Goal: Book appointment/travel/reservation

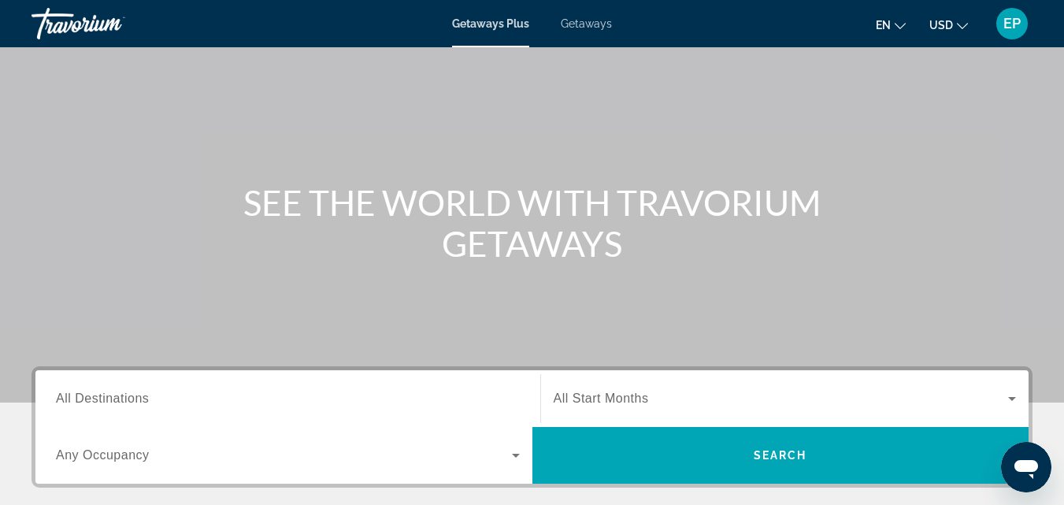
scroll to position [78, 0]
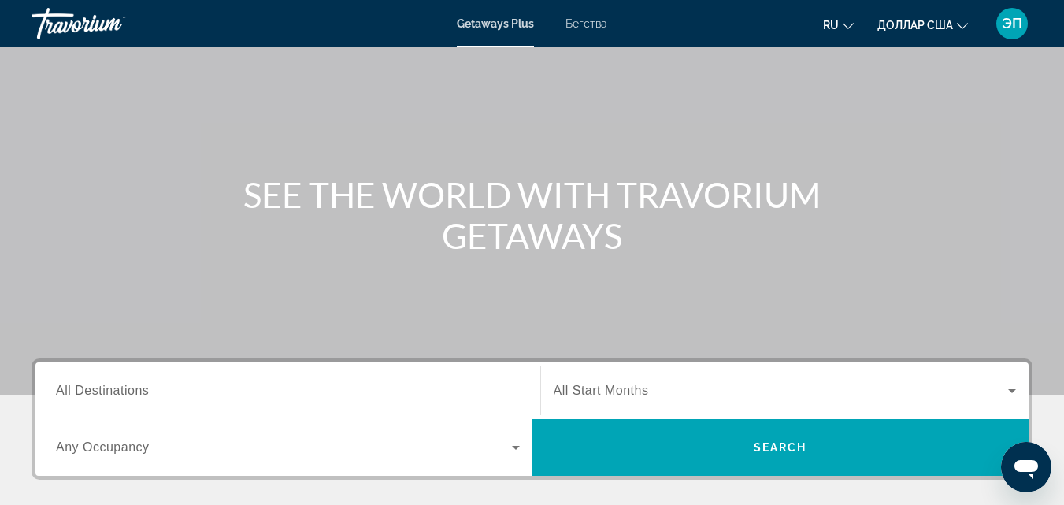
click at [149, 388] on label "Destination All Destinations" at bounding box center [102, 391] width 93 height 14
click at [149, 388] on input "Destination All Destinations" at bounding box center [288, 391] width 464 height 19
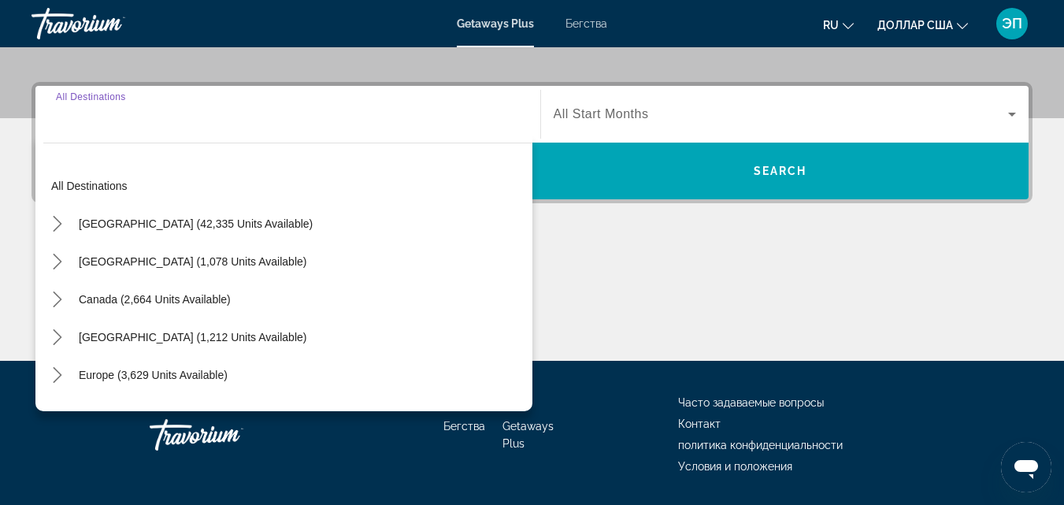
scroll to position [385, 0]
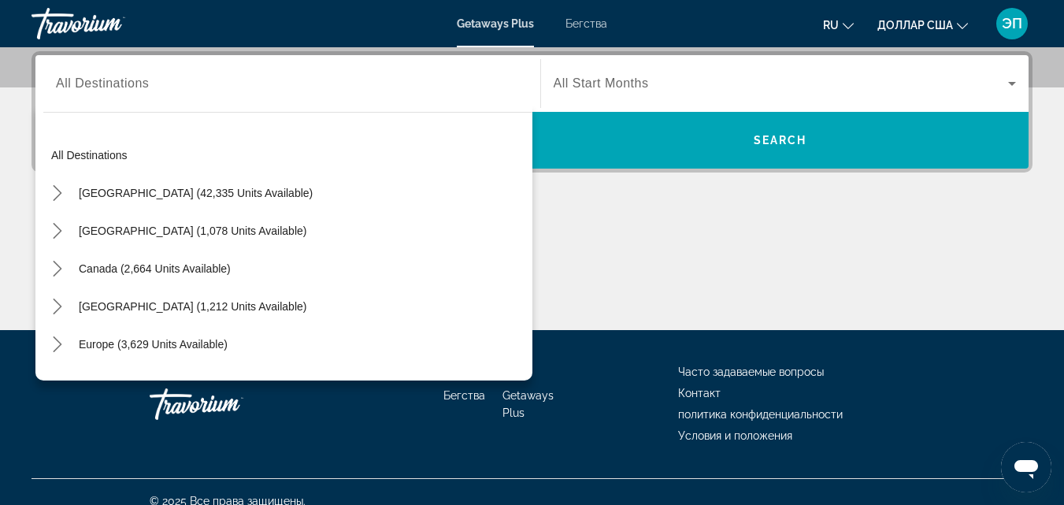
click at [580, 25] on font "Бегства" at bounding box center [586, 23] width 42 height 13
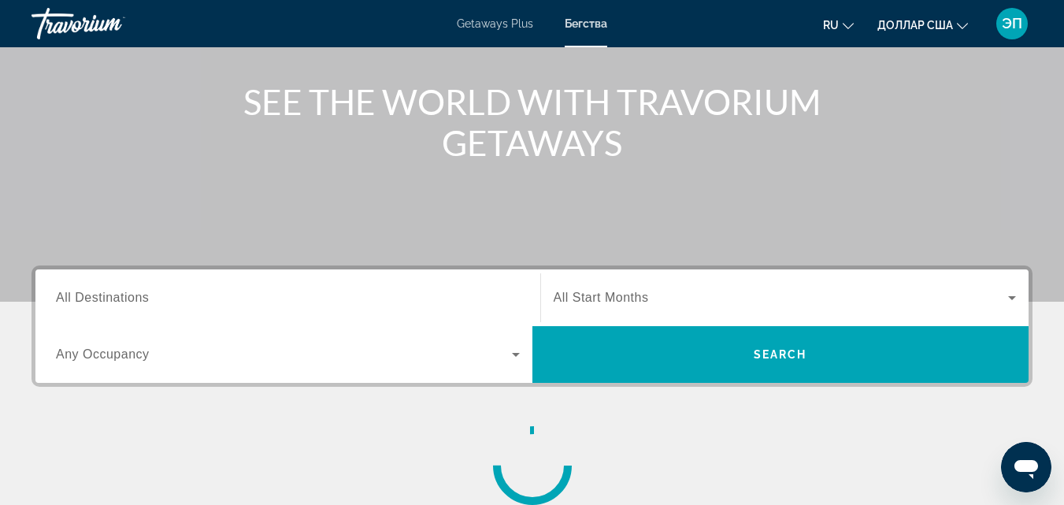
scroll to position [174, 0]
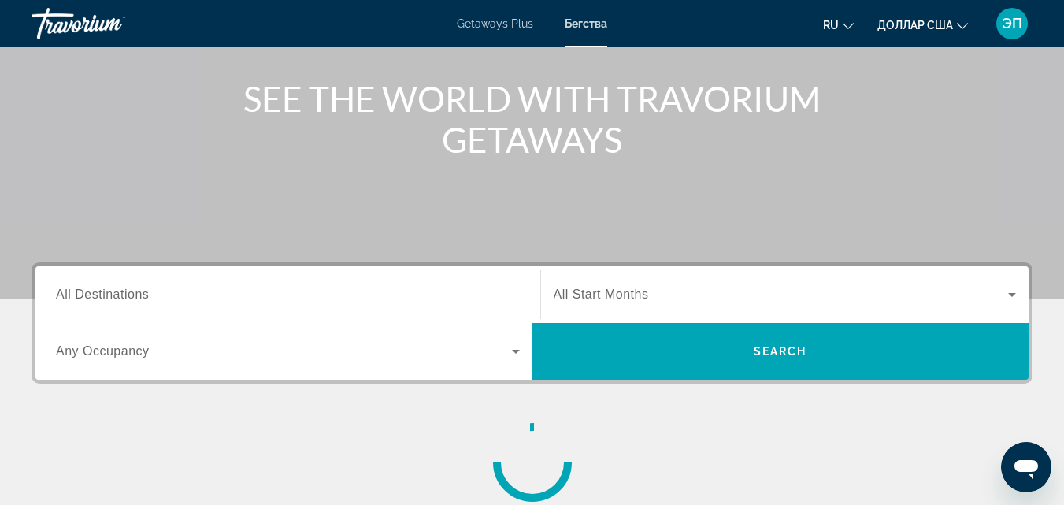
click at [113, 295] on span "All Destinations" at bounding box center [102, 293] width 93 height 13
click at [113, 295] on input "Destination All Destinations" at bounding box center [288, 295] width 464 height 19
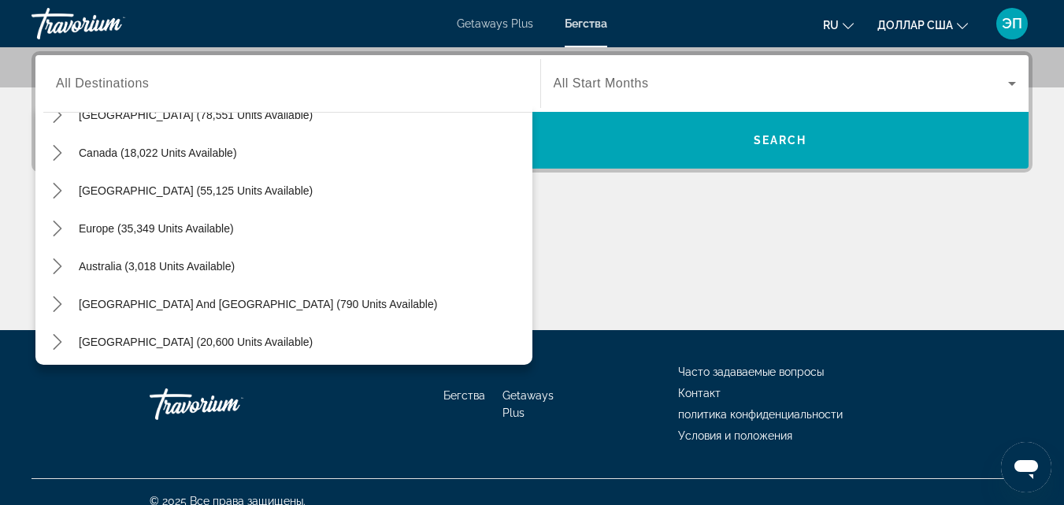
scroll to position [106, 0]
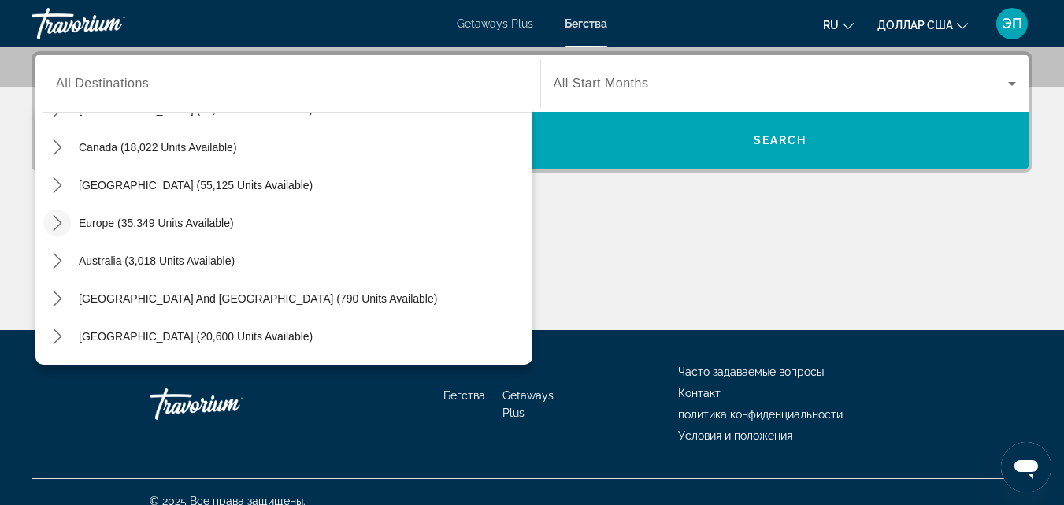
click at [60, 227] on icon "Toggle Europe (35,349 units available) submenu" at bounding box center [58, 223] width 16 height 16
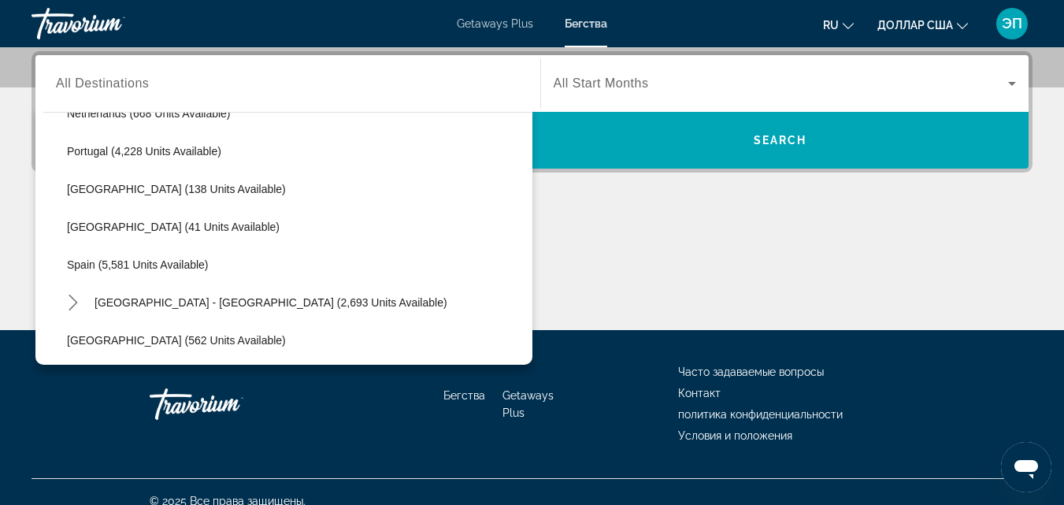
scroll to position [711, 0]
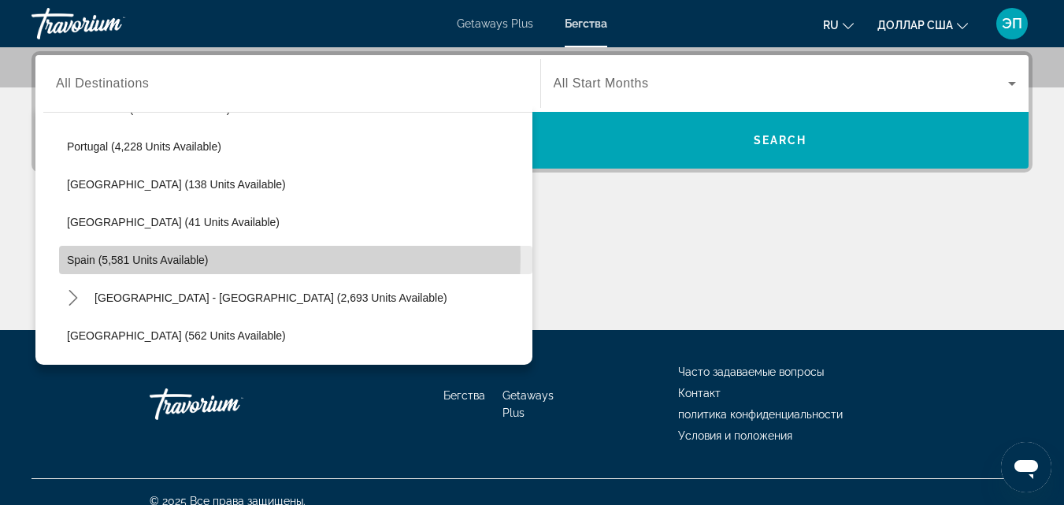
click at [145, 256] on span "Spain (5,581 units available)" at bounding box center [138, 260] width 142 height 13
type input "**********"
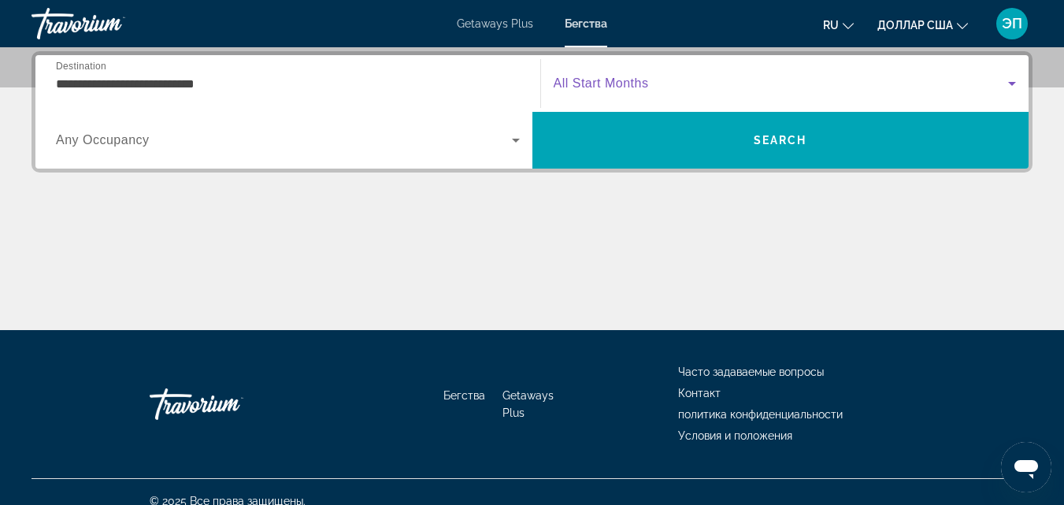
click at [699, 83] on span "Search widget" at bounding box center [781, 83] width 455 height 19
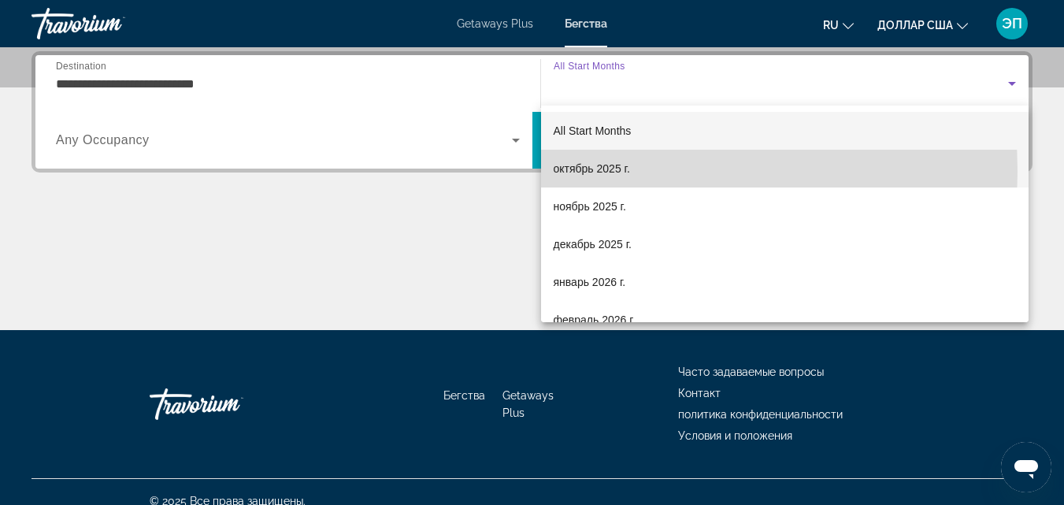
click at [577, 172] on span "октябрь 2025 г." at bounding box center [592, 168] width 76 height 19
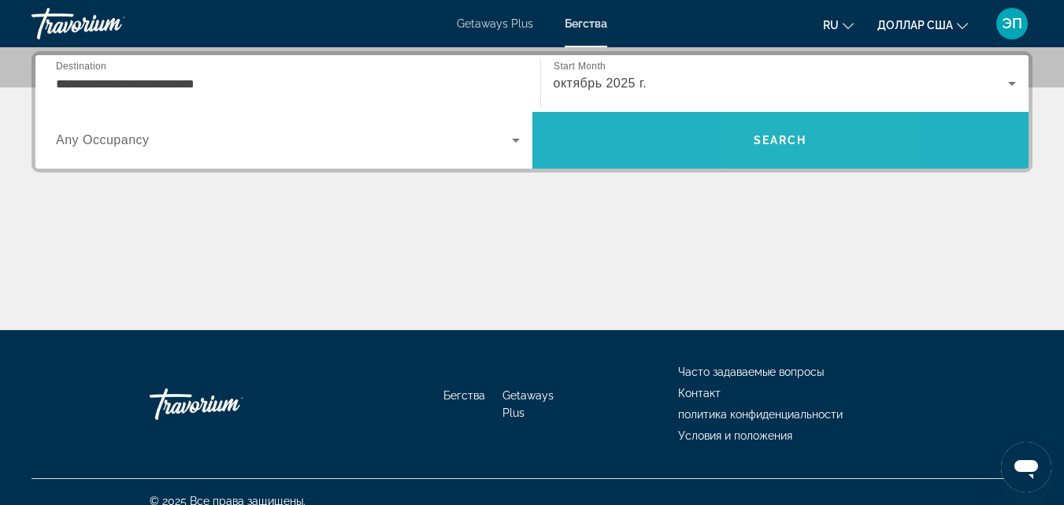
click at [776, 132] on span "Search" at bounding box center [780, 140] width 497 height 38
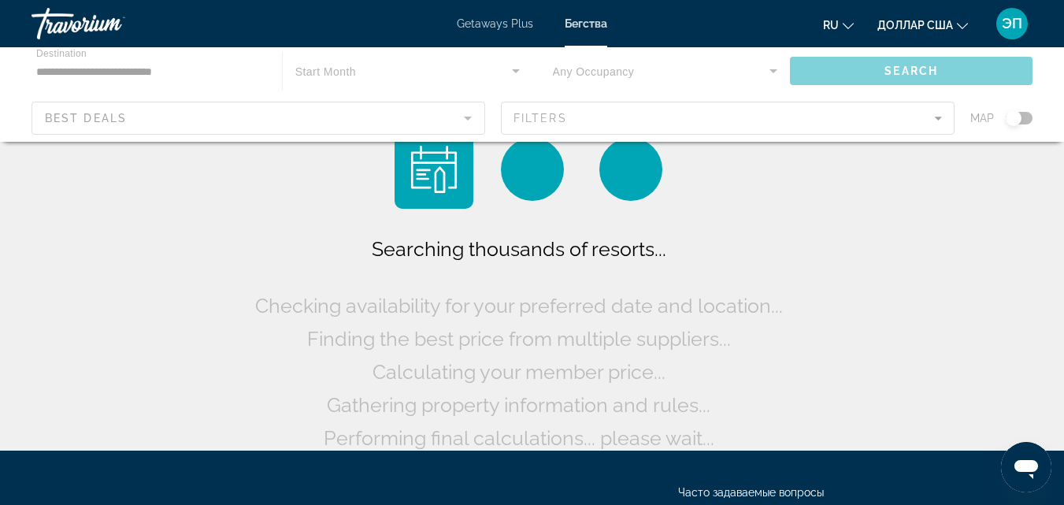
click at [1026, 117] on div "Основное содержание" at bounding box center [532, 94] width 1064 height 95
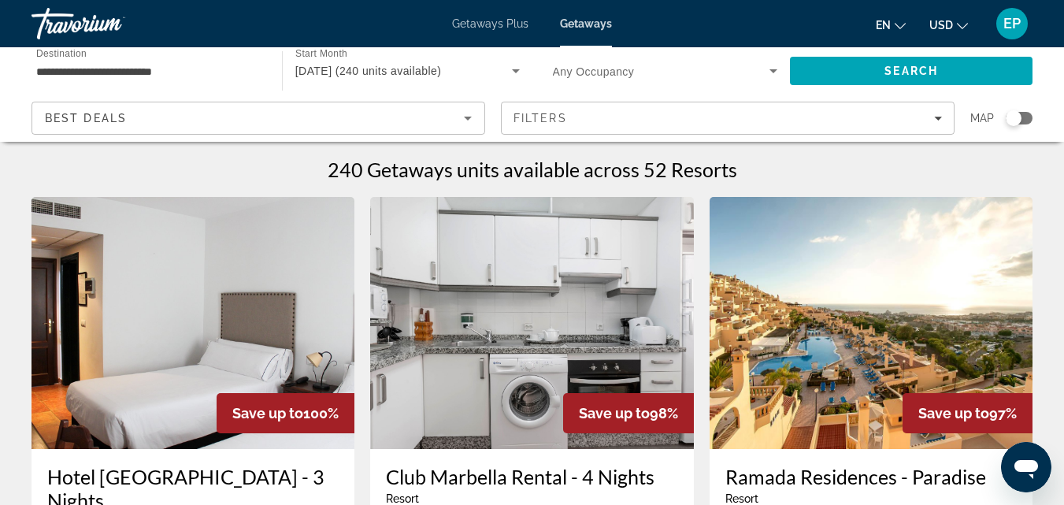
click at [1024, 113] on div "Search widget" at bounding box center [1019, 118] width 27 height 13
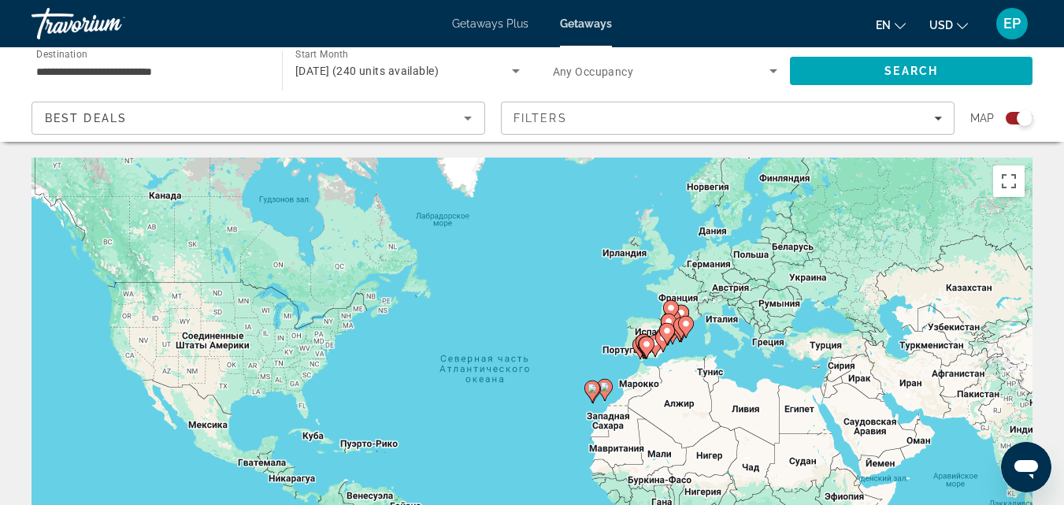
click at [682, 337] on gmp-advanced-marker "Main content" at bounding box center [686, 327] width 16 height 24
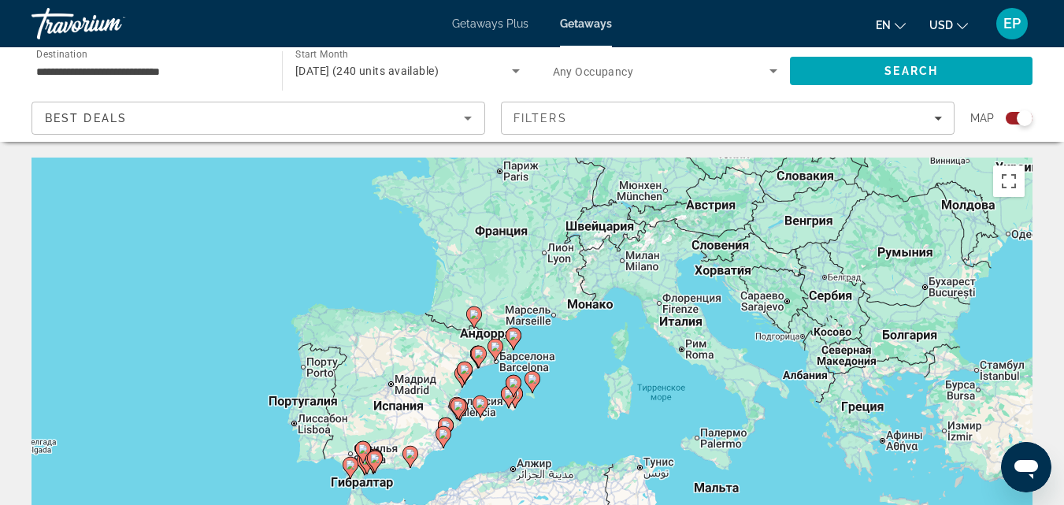
click at [510, 401] on icon "Main content" at bounding box center [508, 397] width 14 height 20
type input "**********"
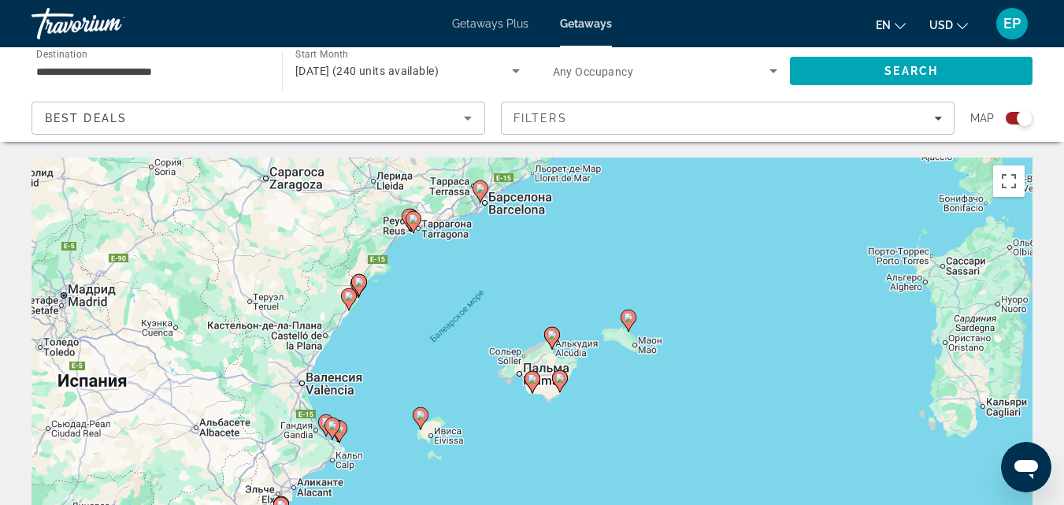
click at [536, 389] on gmp-advanced-marker "Main content" at bounding box center [533, 382] width 16 height 24
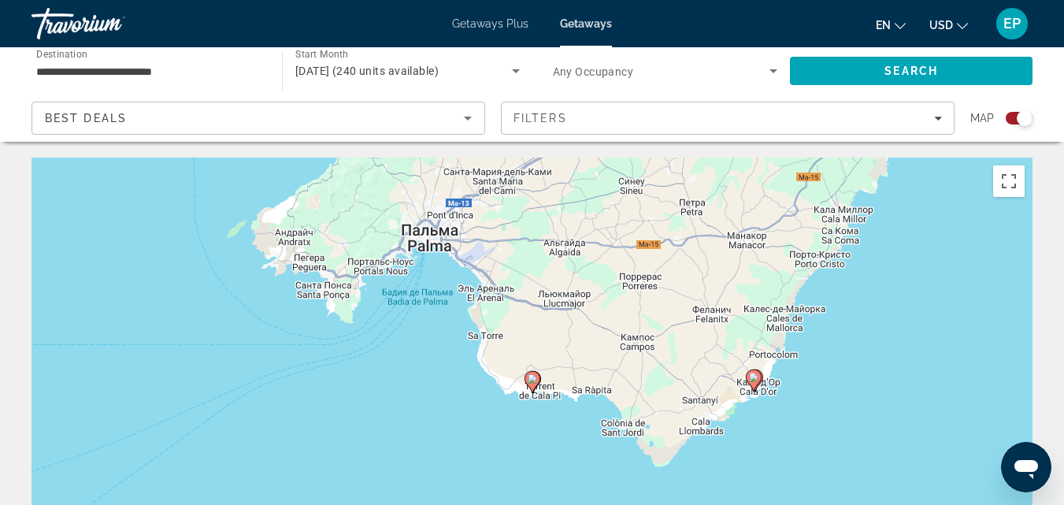
click at [536, 389] on gmp-advanced-marker "Main content" at bounding box center [533, 382] width 16 height 24
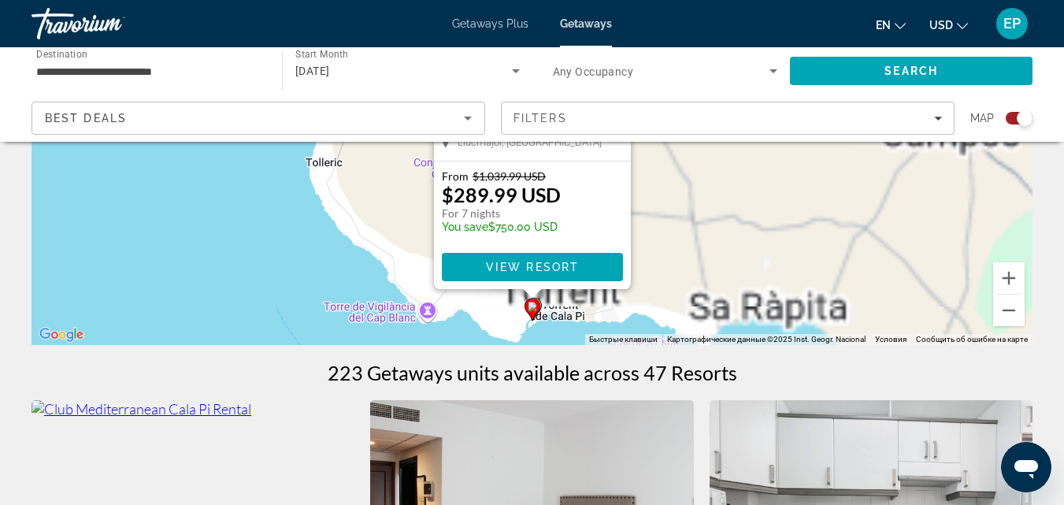
scroll to position [336, 0]
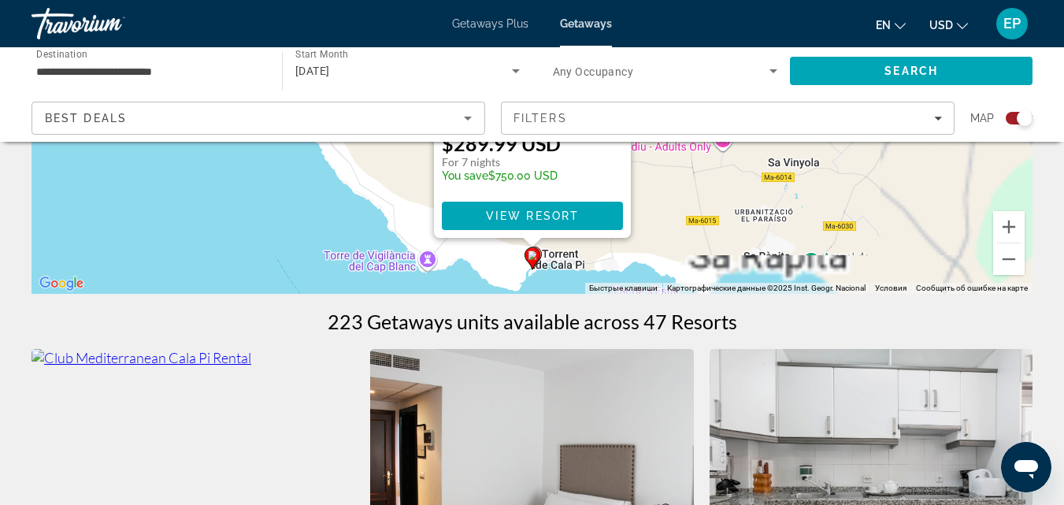
click at [541, 252] on icon "Main content" at bounding box center [534, 258] width 16 height 22
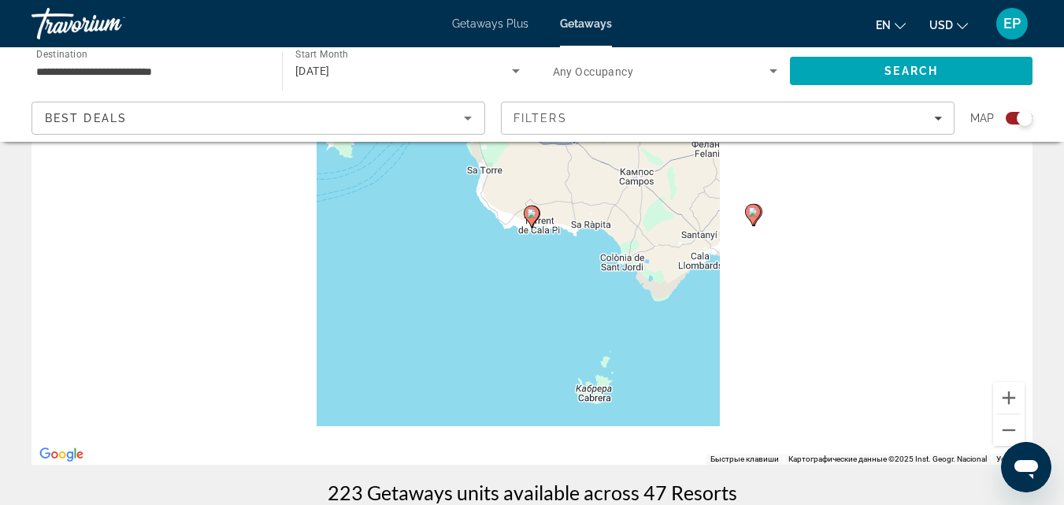
scroll to position [155, 0]
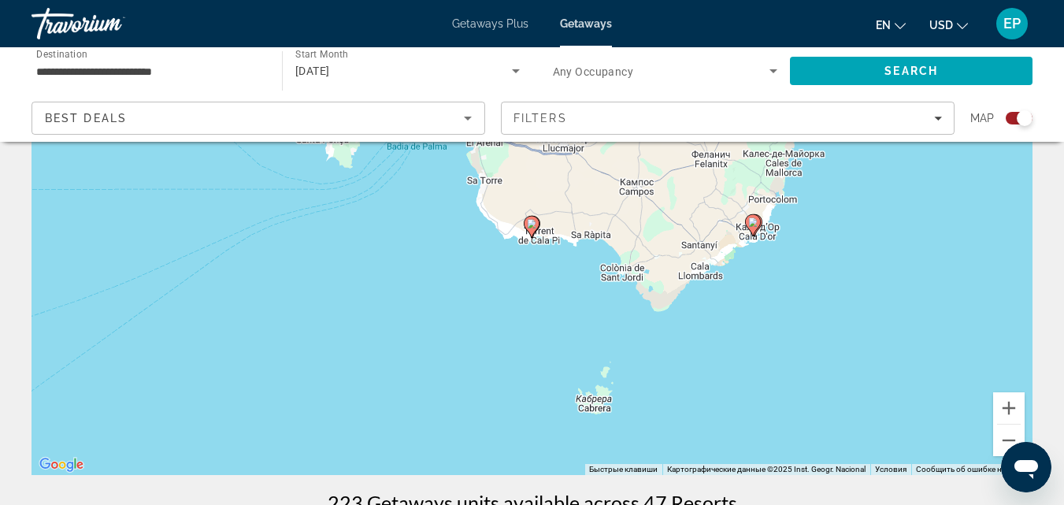
click at [537, 228] on icon "Main content" at bounding box center [531, 227] width 14 height 20
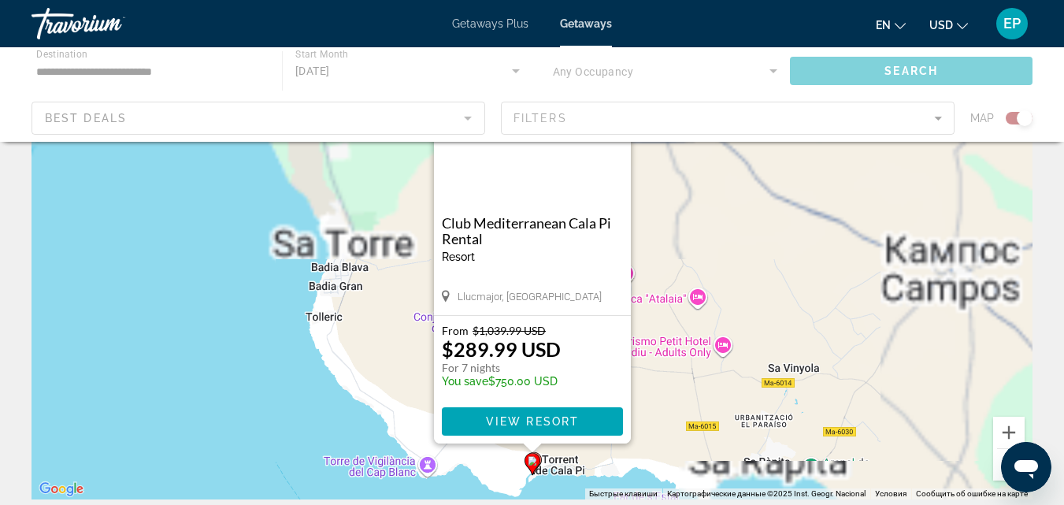
scroll to position [146, 0]
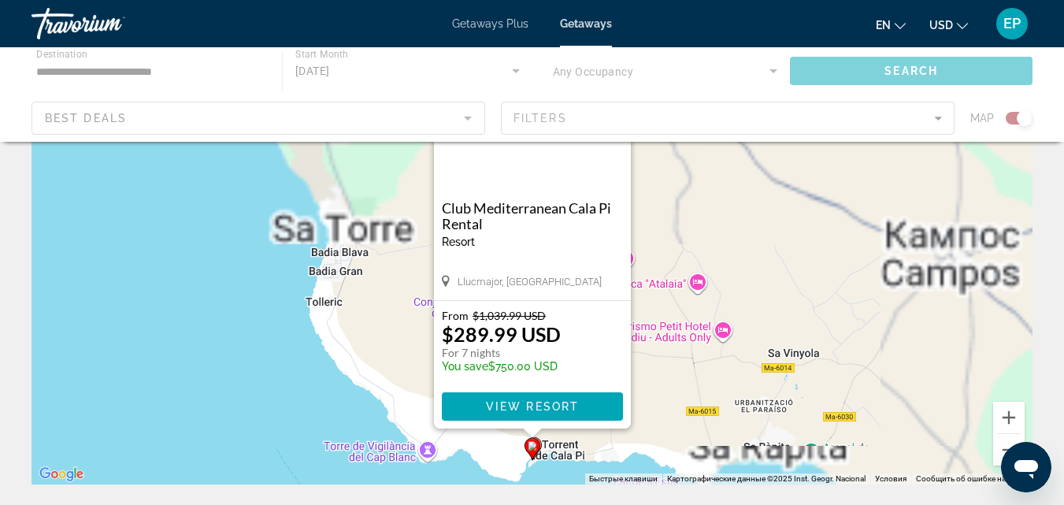
click at [540, 446] on icon "Main content" at bounding box center [533, 448] width 14 height 20
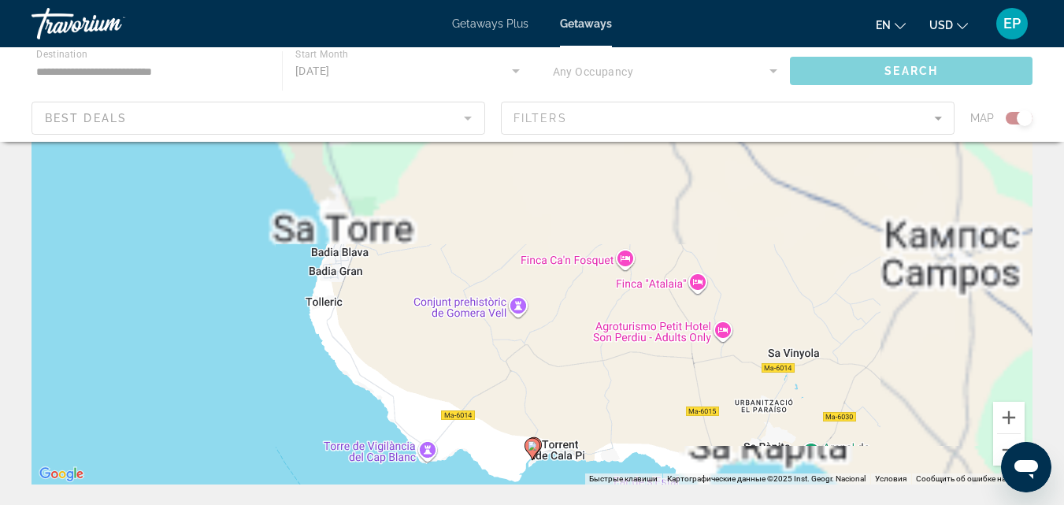
click at [540, 446] on icon "Main content" at bounding box center [533, 448] width 14 height 20
click at [539, 439] on gmp-advanced-marker "Main content" at bounding box center [533, 449] width 16 height 24
click at [533, 446] on image "Main content" at bounding box center [532, 445] width 9 height 9
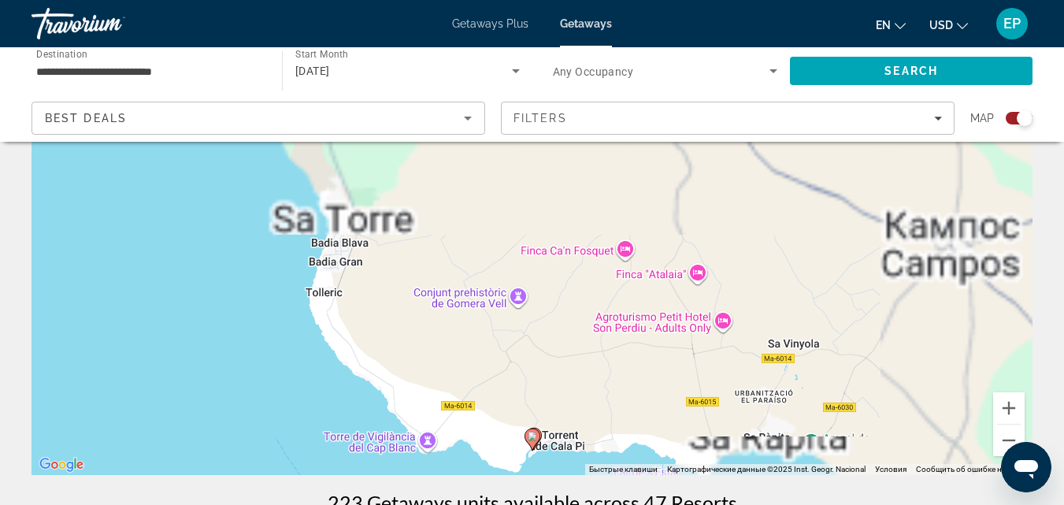
scroll to position [171, 0]
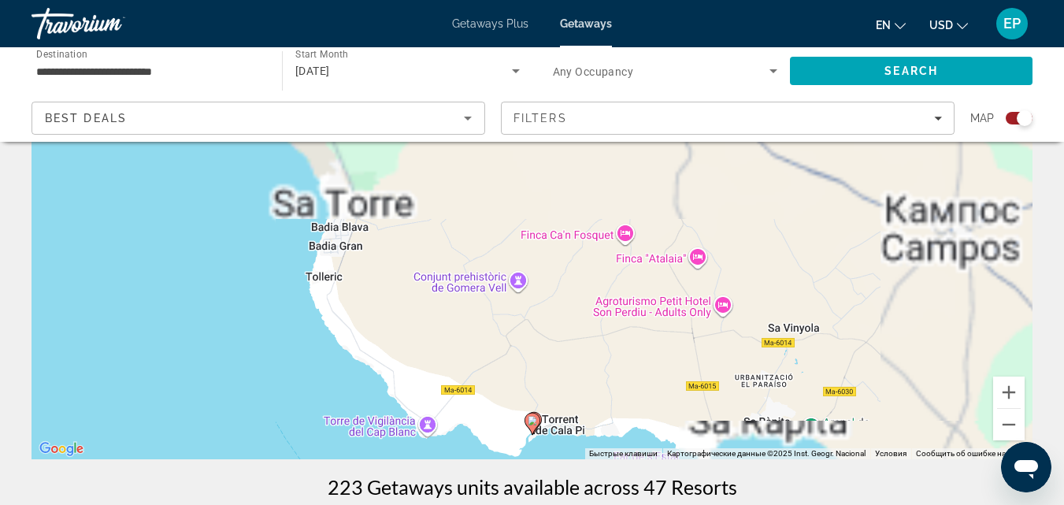
click at [540, 420] on icon "Main content" at bounding box center [533, 423] width 14 height 20
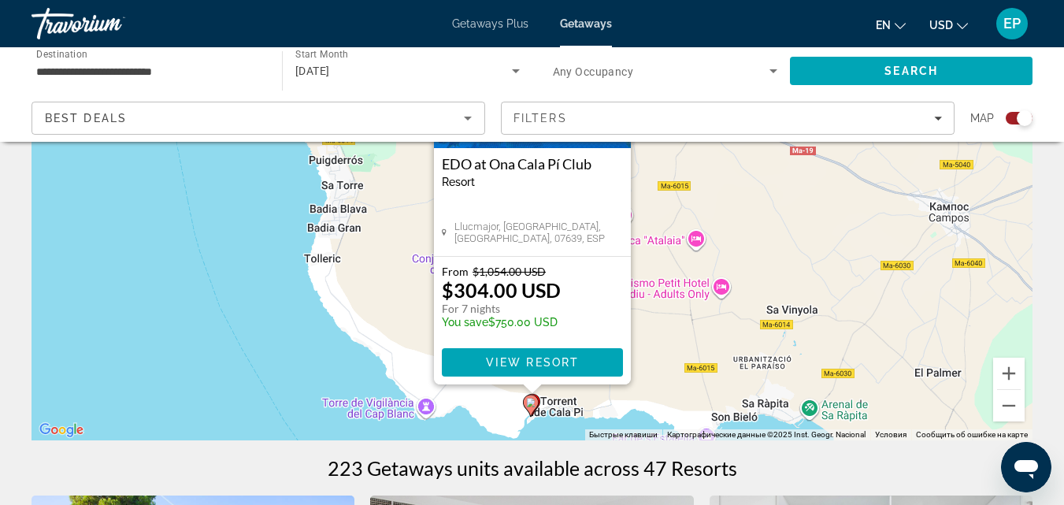
scroll to position [210, 0]
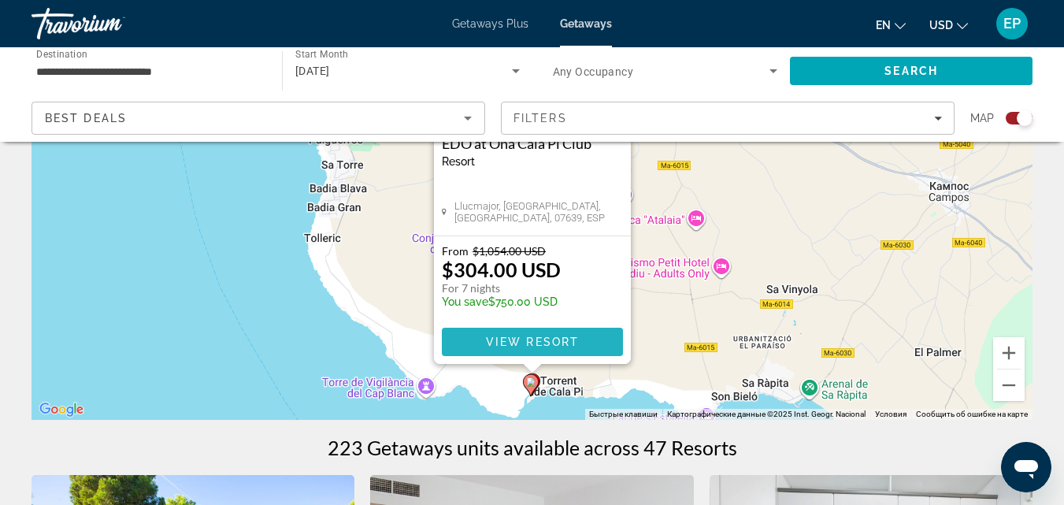
click at [533, 340] on span "View Resort" at bounding box center [531, 342] width 93 height 13
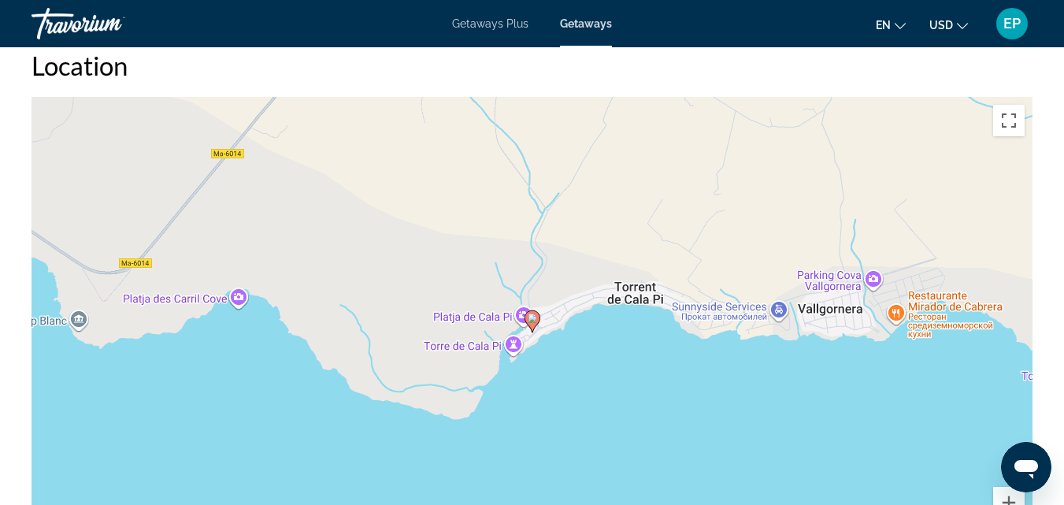
scroll to position [1767, 0]
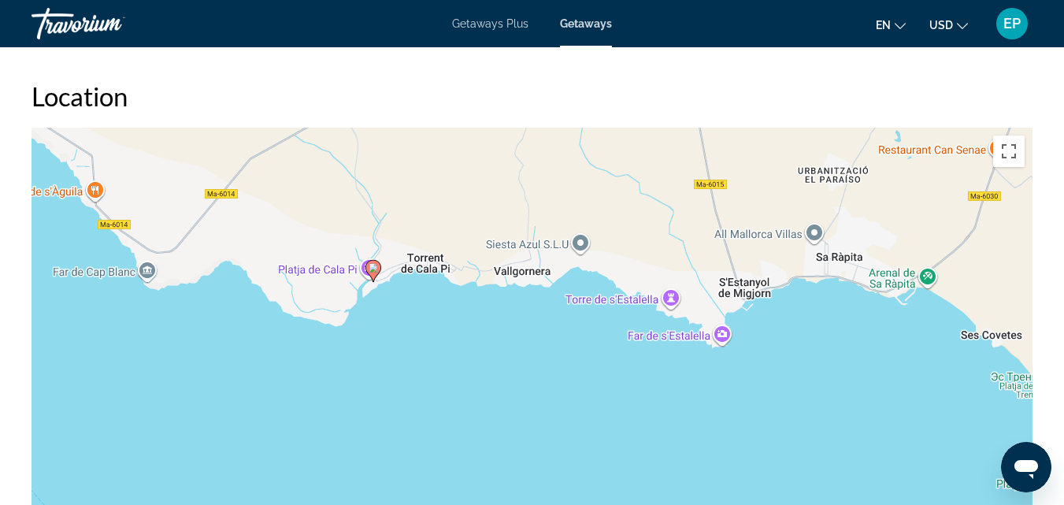
drag, startPoint x: 850, startPoint y: 379, endPoint x: 532, endPoint y: 287, distance: 330.5
click at [532, 287] on div "Чтобы активировать перетаскивание с помощью клавиатуры, нажмите Alt + Ввод. Пос…" at bounding box center [532, 364] width 1001 height 473
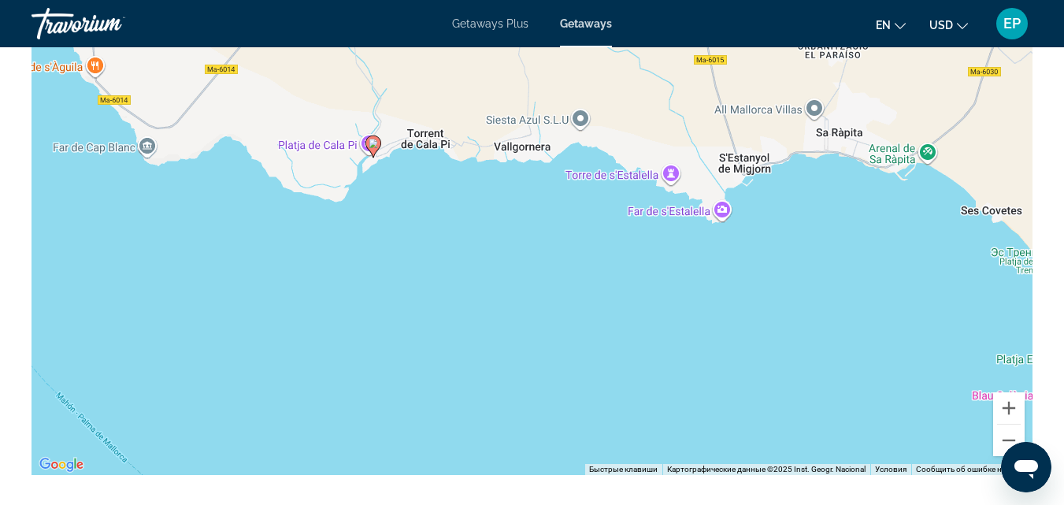
scroll to position [1886, 0]
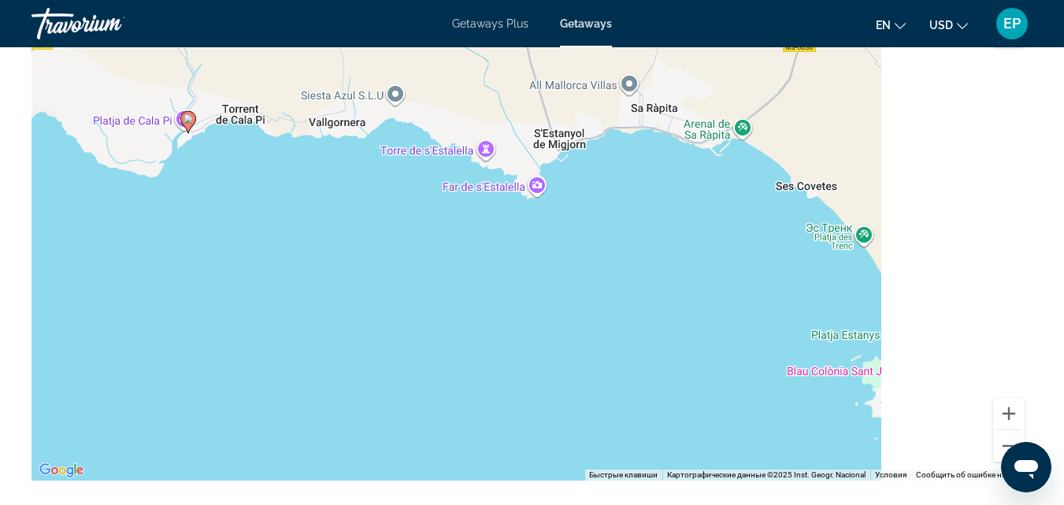
drag, startPoint x: 910, startPoint y: 218, endPoint x: 720, endPoint y: 188, distance: 192.9
click at [720, 188] on div "Чтобы активировать перетаскивание с помощью клавиатуры, нажмите Alt + Ввод. Пос…" at bounding box center [532, 244] width 1001 height 473
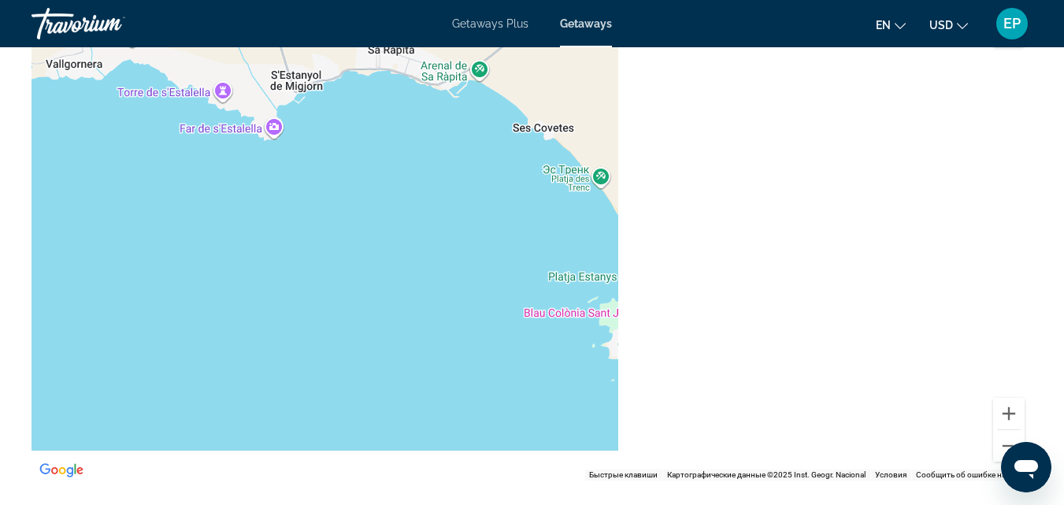
drag, startPoint x: 672, startPoint y: 239, endPoint x: 409, endPoint y: 181, distance: 269.4
click at [409, 181] on div "Чтобы активировать перетаскивание с помощью клавиатуры, нажмите Alt + Ввод. Пос…" at bounding box center [532, 244] width 1001 height 473
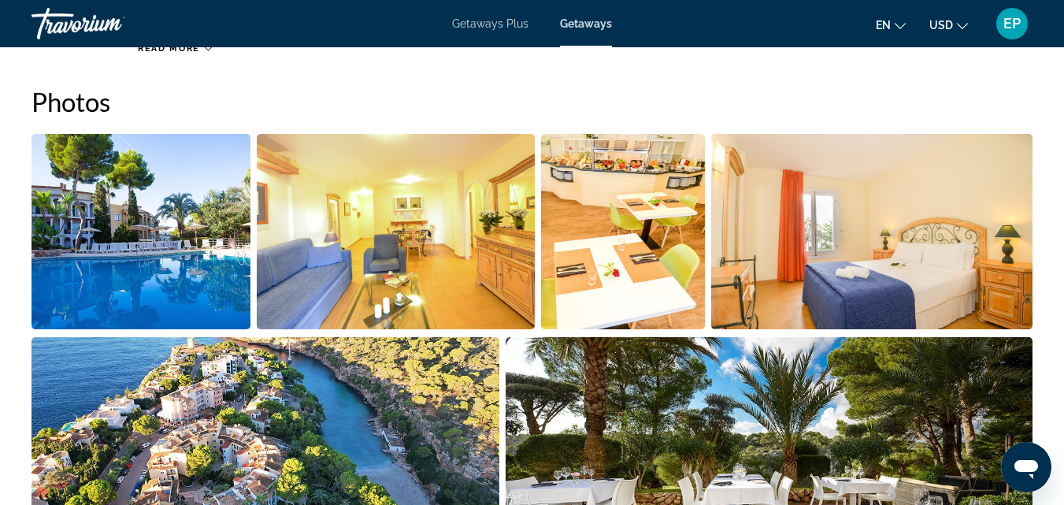
scroll to position [1014, 0]
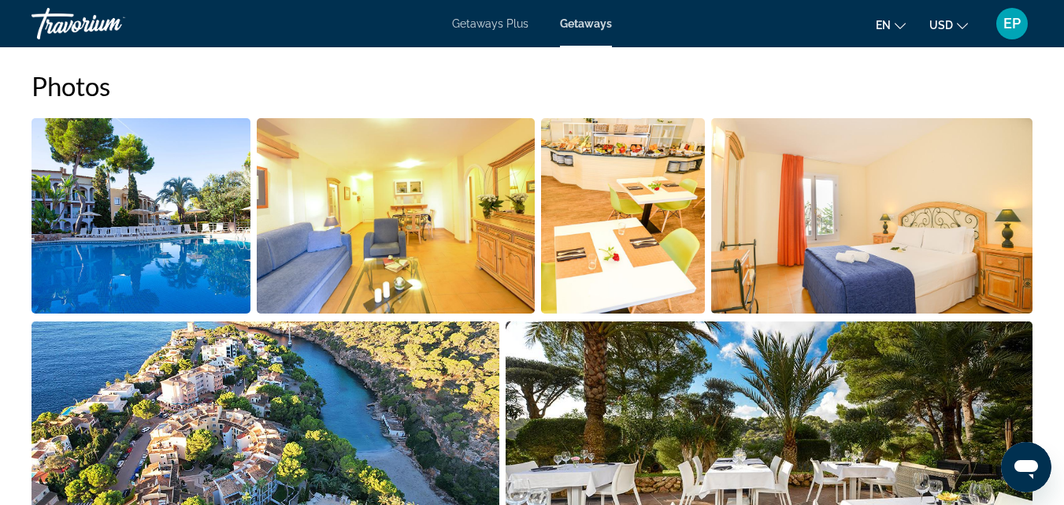
click at [187, 227] on img "Open full-screen image slider" at bounding box center [141, 215] width 219 height 195
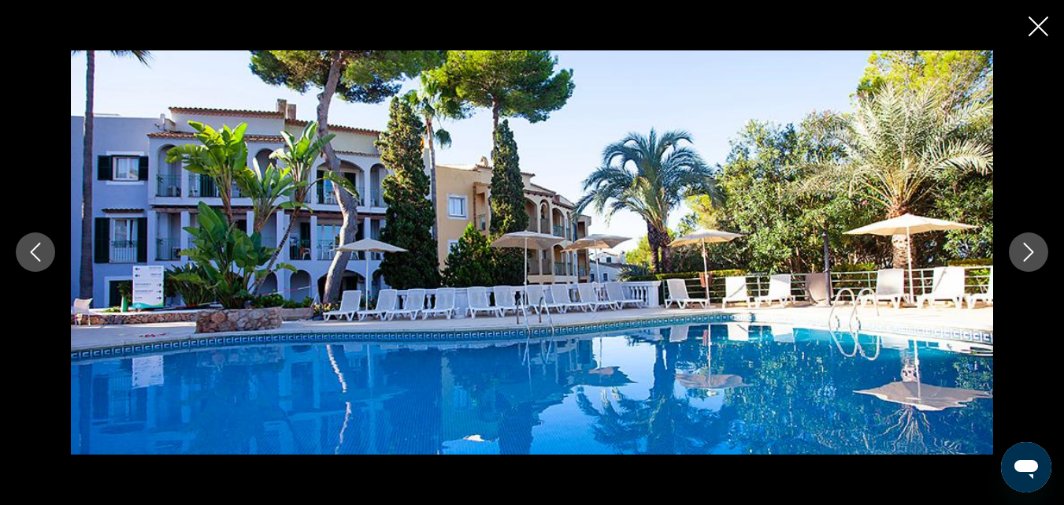
click at [1022, 257] on icon "Next image" at bounding box center [1028, 252] width 19 height 19
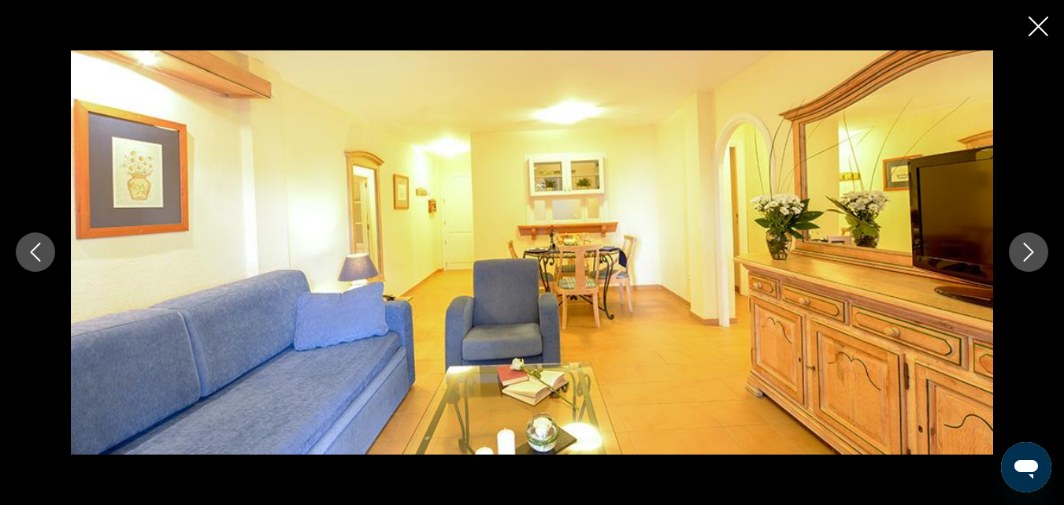
click at [1033, 255] on icon "Next image" at bounding box center [1028, 252] width 19 height 19
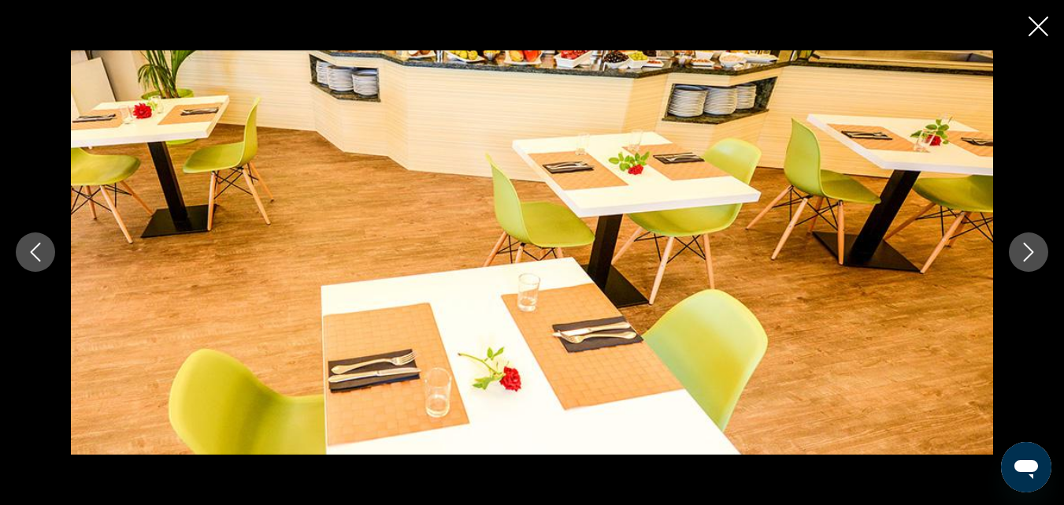
click at [1033, 255] on icon "Next image" at bounding box center [1028, 252] width 19 height 19
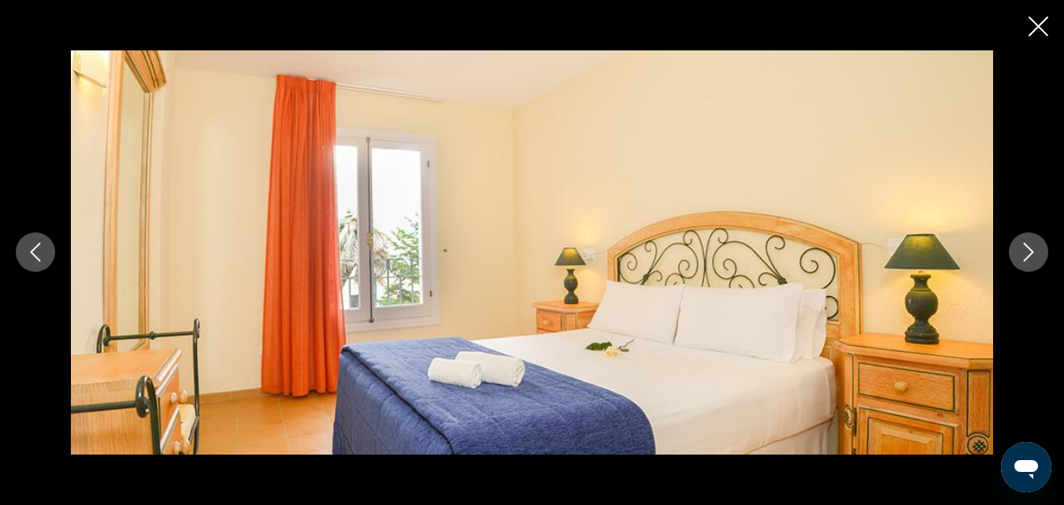
click at [1033, 255] on icon "Next image" at bounding box center [1028, 252] width 19 height 19
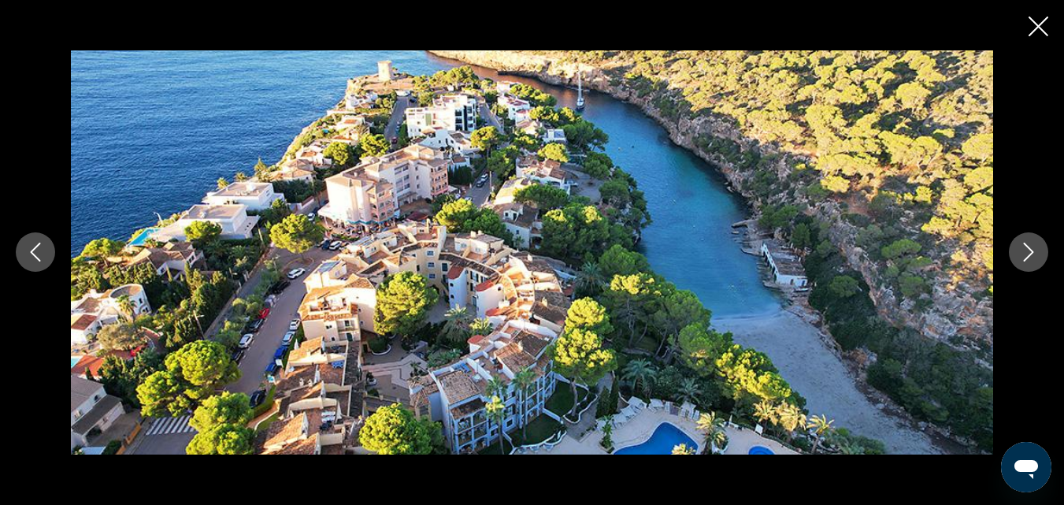
click at [1033, 255] on icon "Next image" at bounding box center [1028, 252] width 19 height 19
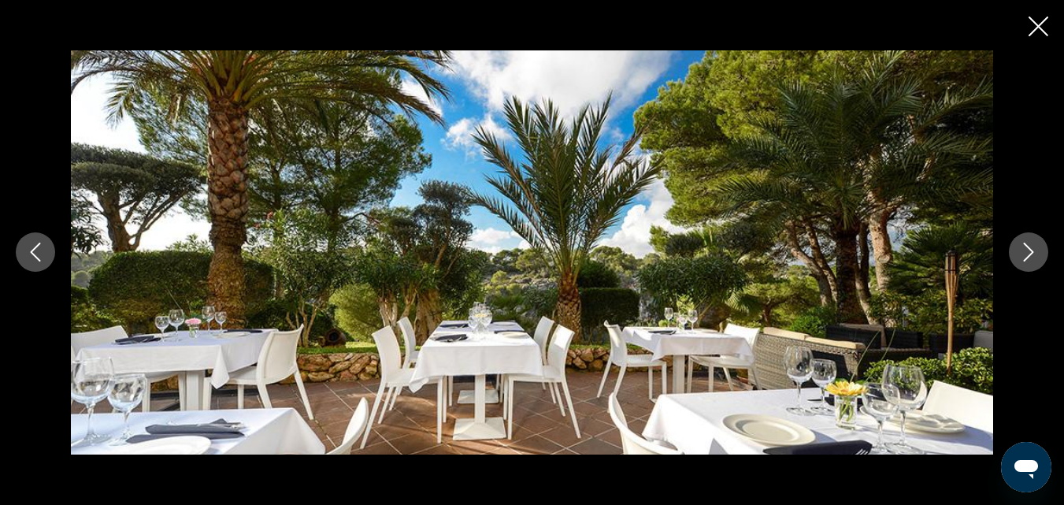
click at [1033, 255] on icon "Next image" at bounding box center [1028, 252] width 19 height 19
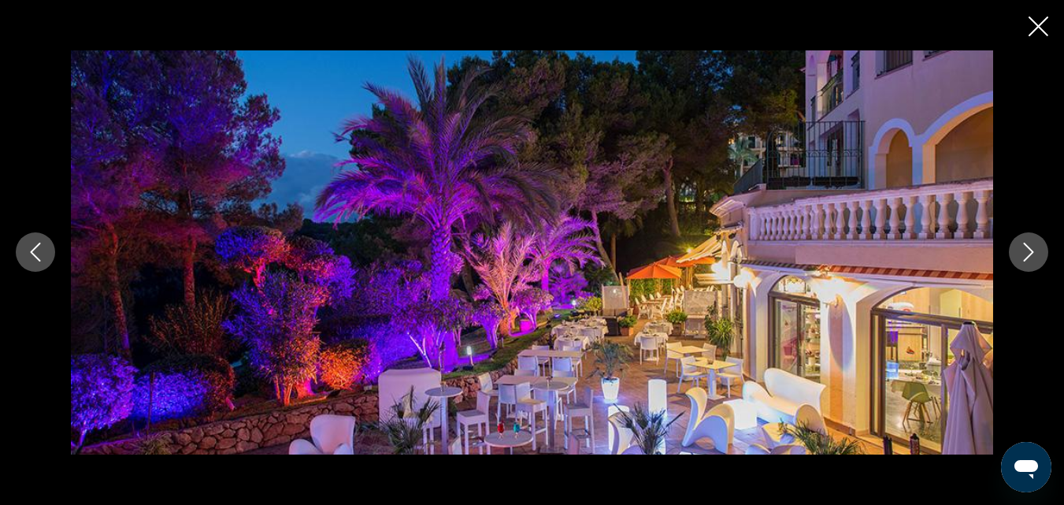
click at [1033, 255] on icon "Next image" at bounding box center [1028, 252] width 19 height 19
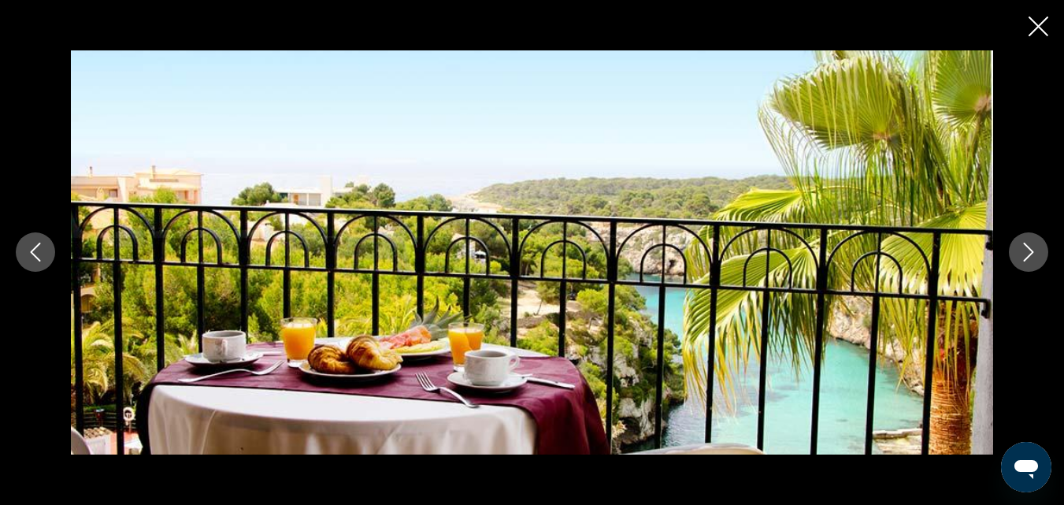
click at [1033, 255] on icon "Next image" at bounding box center [1028, 252] width 19 height 19
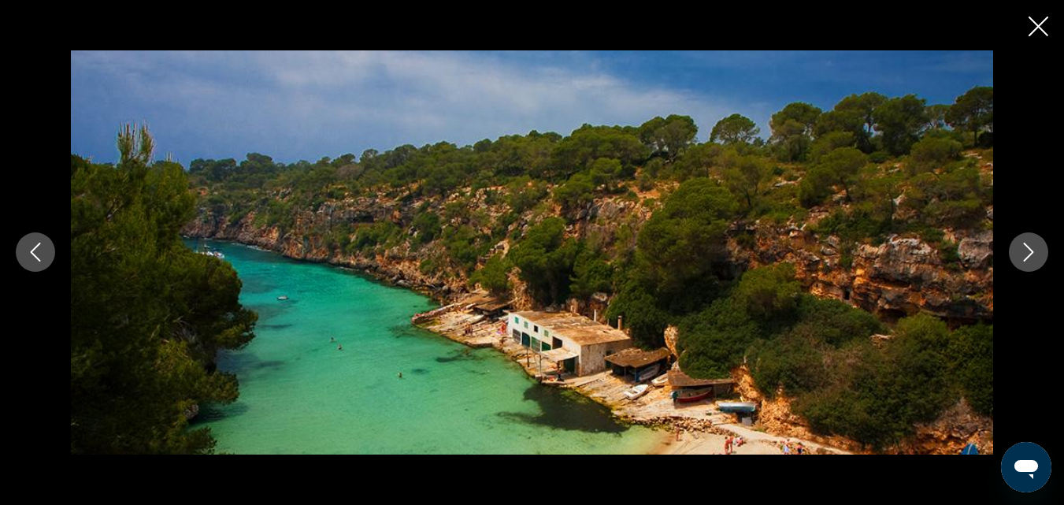
click at [1033, 255] on icon "Next image" at bounding box center [1028, 252] width 19 height 19
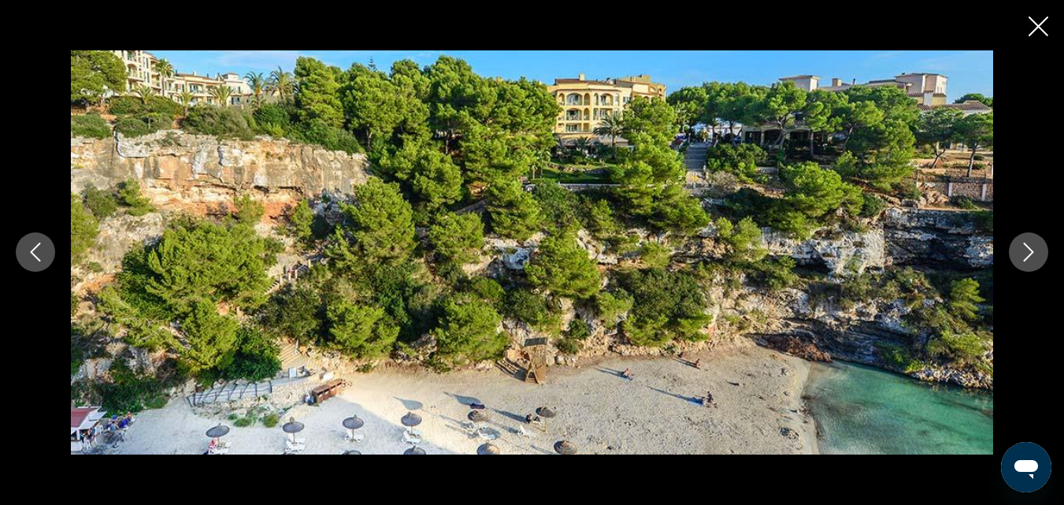
click at [1022, 259] on icon "Next image" at bounding box center [1028, 252] width 19 height 19
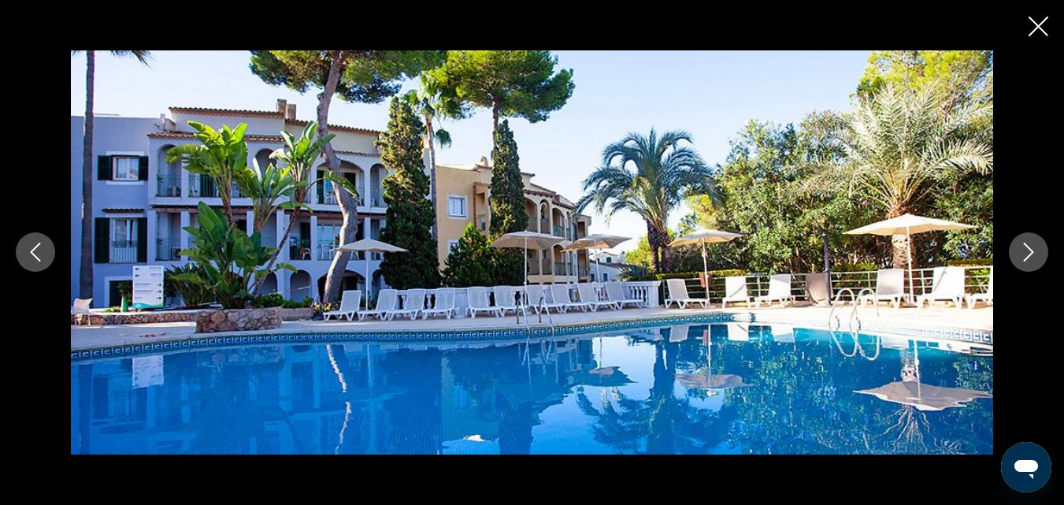
click at [1022, 259] on icon "Next image" at bounding box center [1028, 252] width 19 height 19
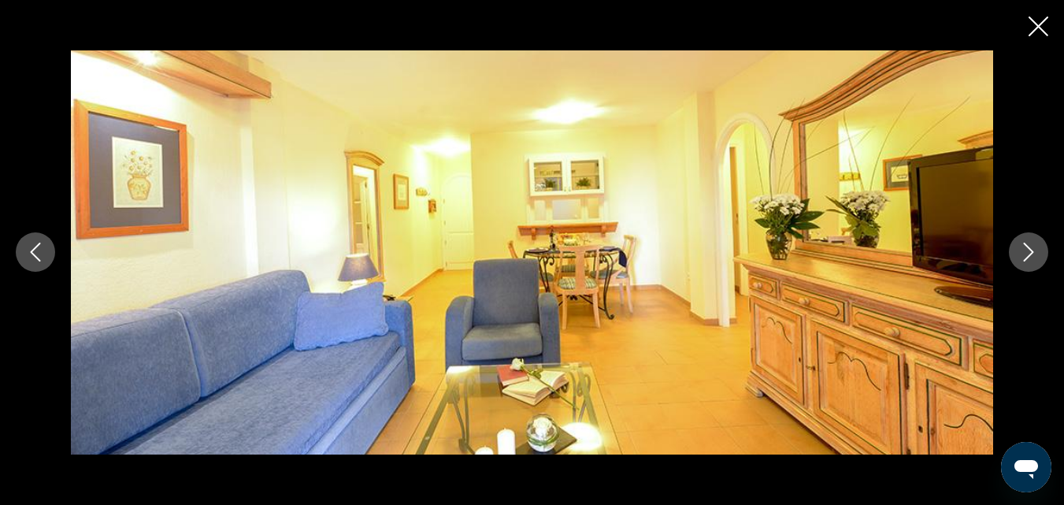
click at [1022, 259] on icon "Next image" at bounding box center [1028, 252] width 19 height 19
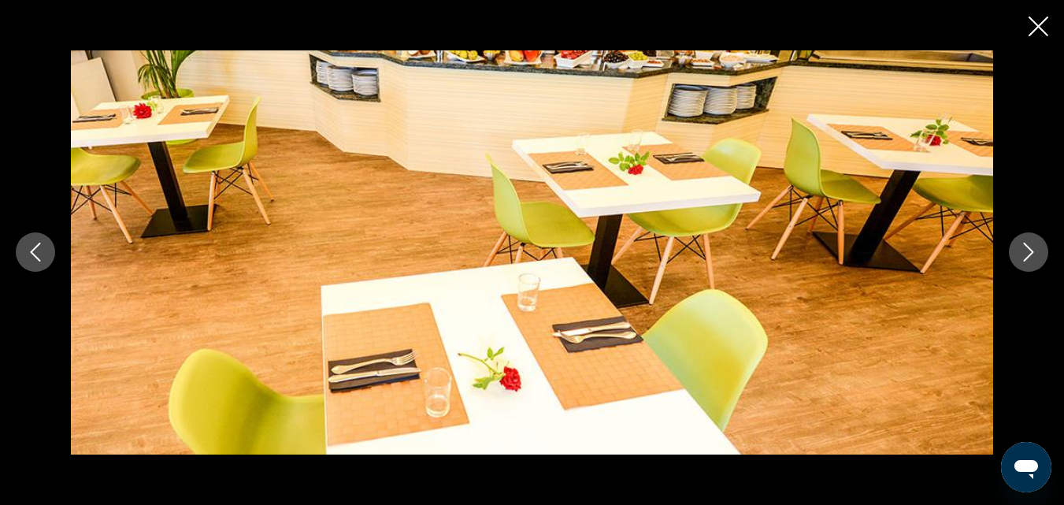
click at [1022, 259] on icon "Next image" at bounding box center [1028, 252] width 19 height 19
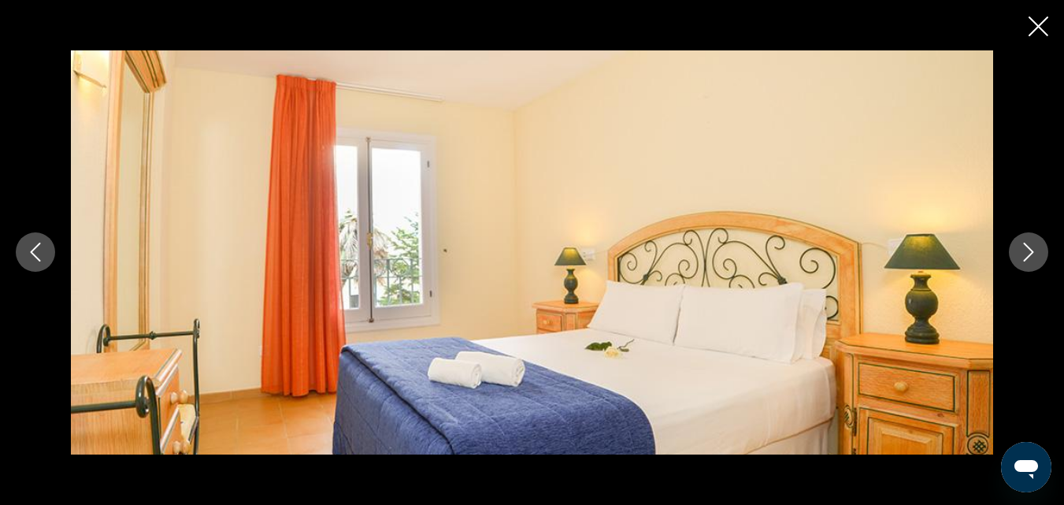
click at [1022, 259] on icon "Next image" at bounding box center [1028, 252] width 19 height 19
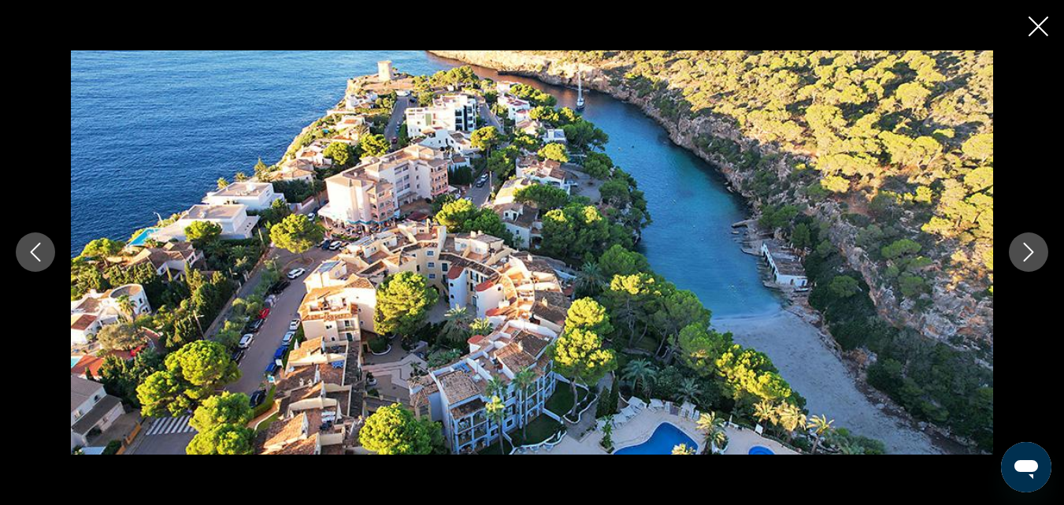
click at [1040, 24] on icon "Close slideshow" at bounding box center [1039, 27] width 20 height 20
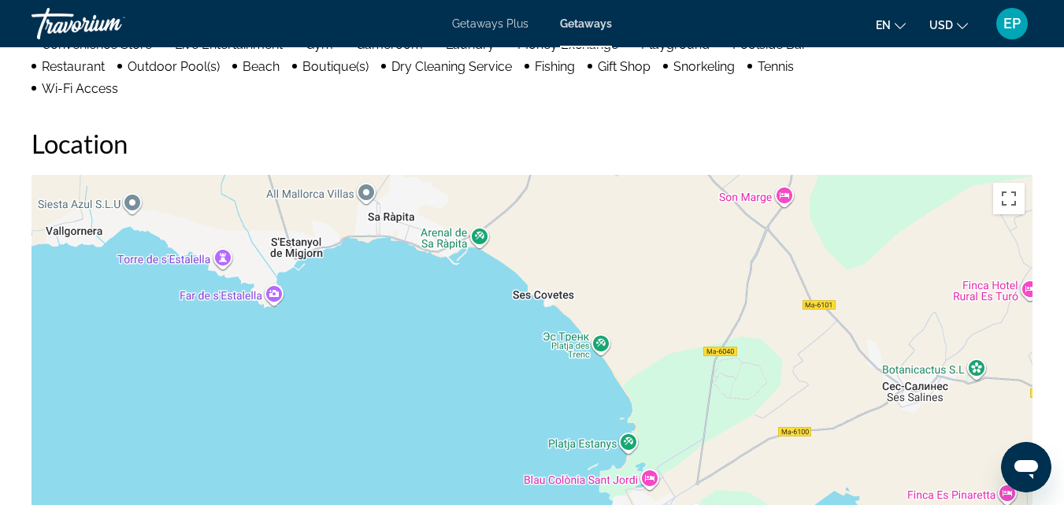
scroll to position [1730, 0]
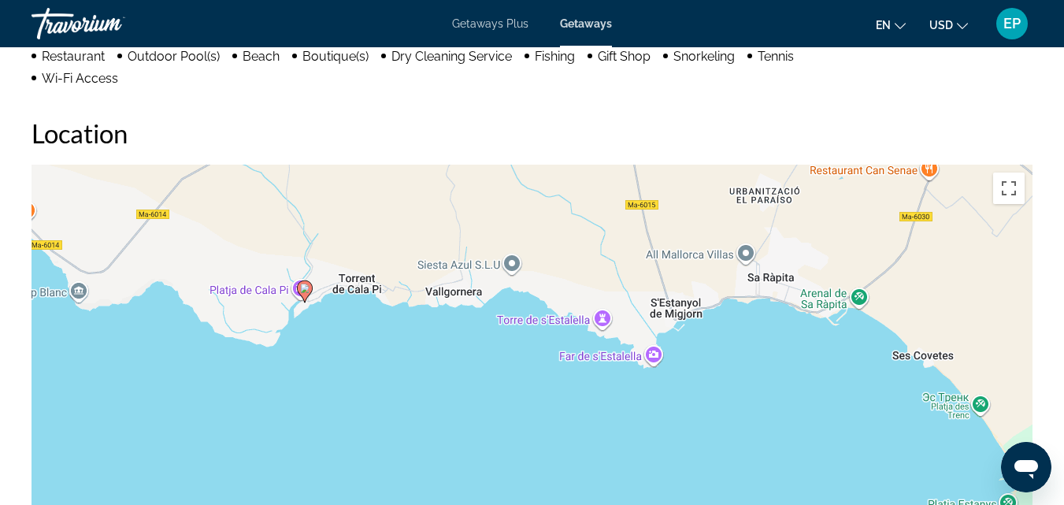
drag, startPoint x: 297, startPoint y: 278, endPoint x: 728, endPoint y: 343, distance: 435.8
click at [728, 343] on div "Чтобы активировать перетаскивание с помощью клавиатуры, нажмите Alt + Ввод. Пос…" at bounding box center [532, 401] width 1001 height 473
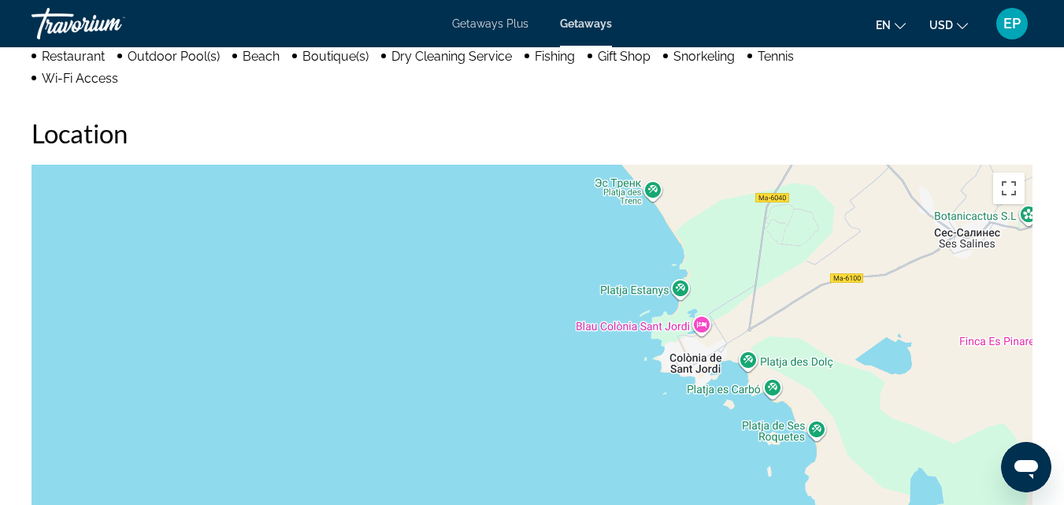
drag, startPoint x: 744, startPoint y: 367, endPoint x: 363, endPoint y: 160, distance: 433.8
click at [363, 165] on div "Чтобы активировать перетаскивание с помощью клавиатуры, нажмите Alt + Ввод. Пос…" at bounding box center [532, 401] width 1001 height 473
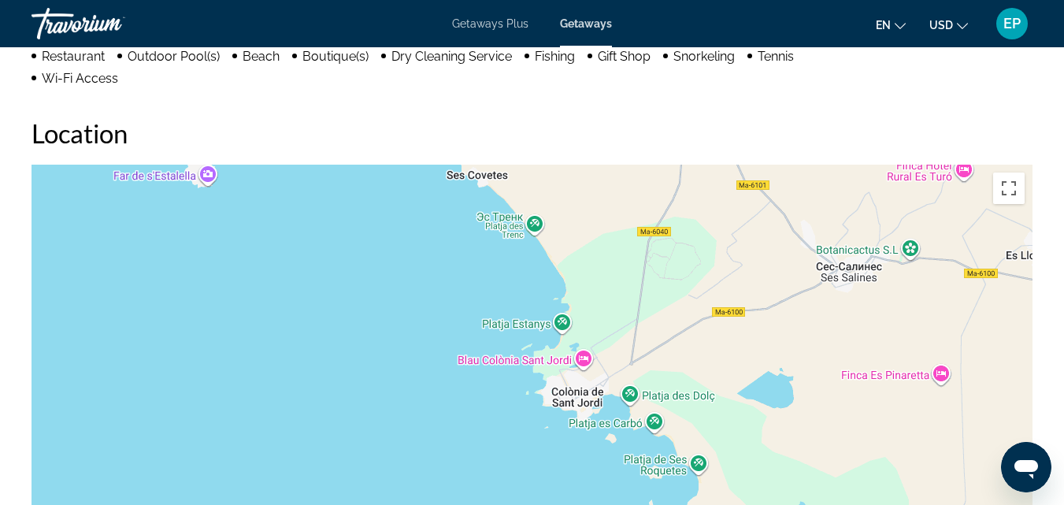
drag, startPoint x: 591, startPoint y: 234, endPoint x: 491, endPoint y: 303, distance: 121.7
click at [471, 269] on div "Чтобы активировать перетаскивание с помощью клавиатуры, нажмите Alt + Ввод. Пос…" at bounding box center [532, 401] width 1001 height 473
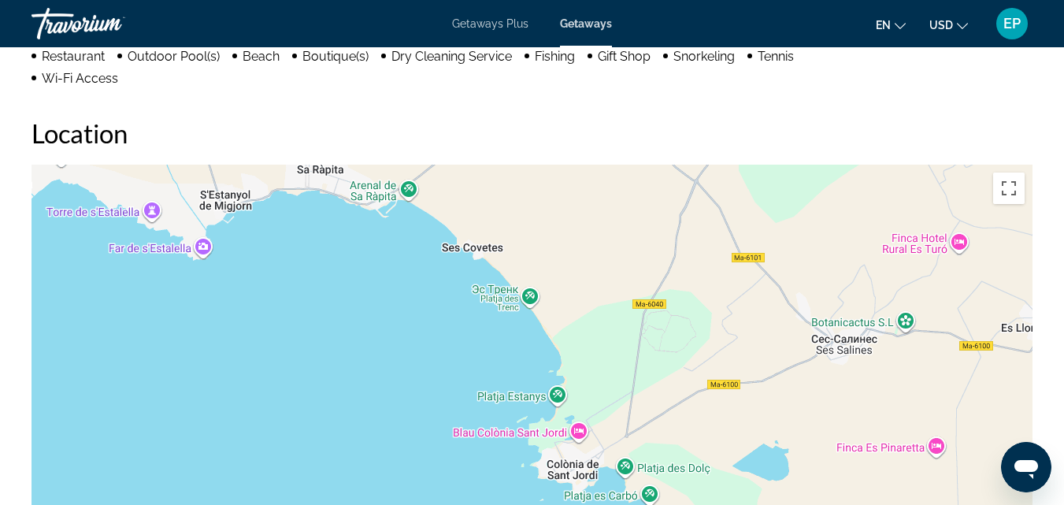
drag, startPoint x: 393, startPoint y: 313, endPoint x: 339, endPoint y: 312, distance: 54.4
click at [339, 312] on div "Чтобы активировать перетаскивание с помощью клавиатуры, нажмите Alt + Ввод. Пос…" at bounding box center [532, 401] width 1001 height 473
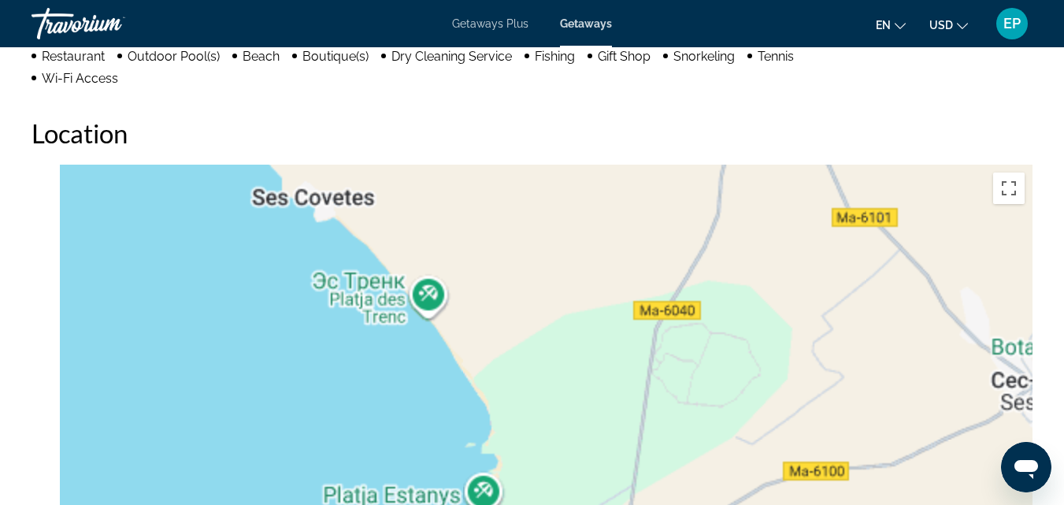
drag, startPoint x: 350, startPoint y: 273, endPoint x: 386, endPoint y: 494, distance: 224.3
click at [386, 494] on div "Main content" at bounding box center [532, 401] width 1001 height 473
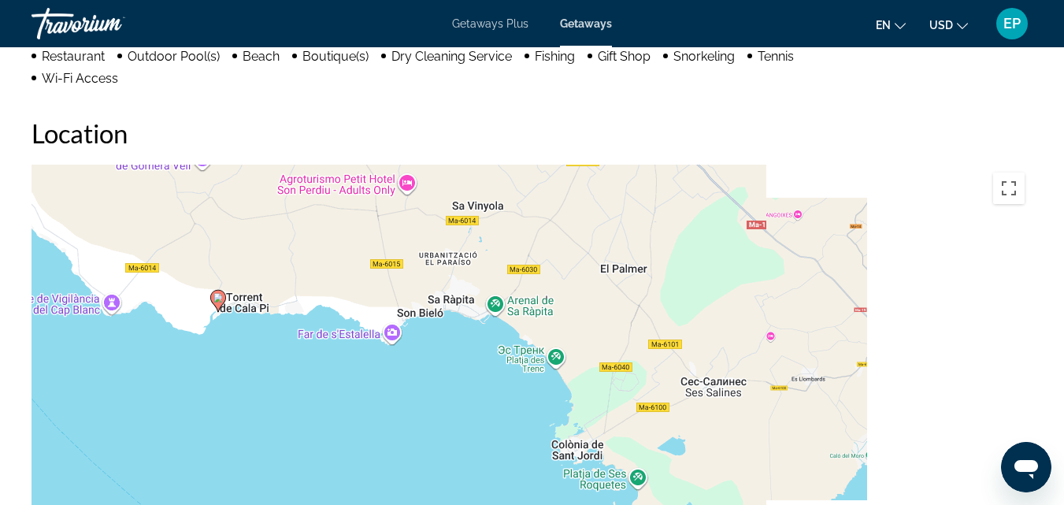
drag, startPoint x: 350, startPoint y: 420, endPoint x: 463, endPoint y: 336, distance: 140.8
click at [463, 336] on div "Чтобы активировать перетаскивание с помощью клавиатуры, нажмите Alt + Ввод. Пос…" at bounding box center [532, 401] width 1001 height 473
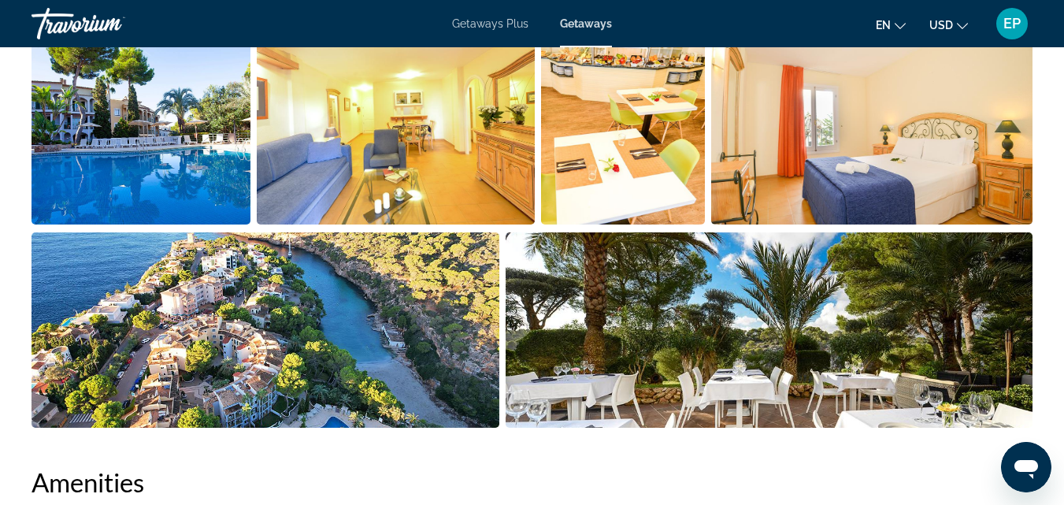
scroll to position [1082, 0]
